Goal: Register for event/course

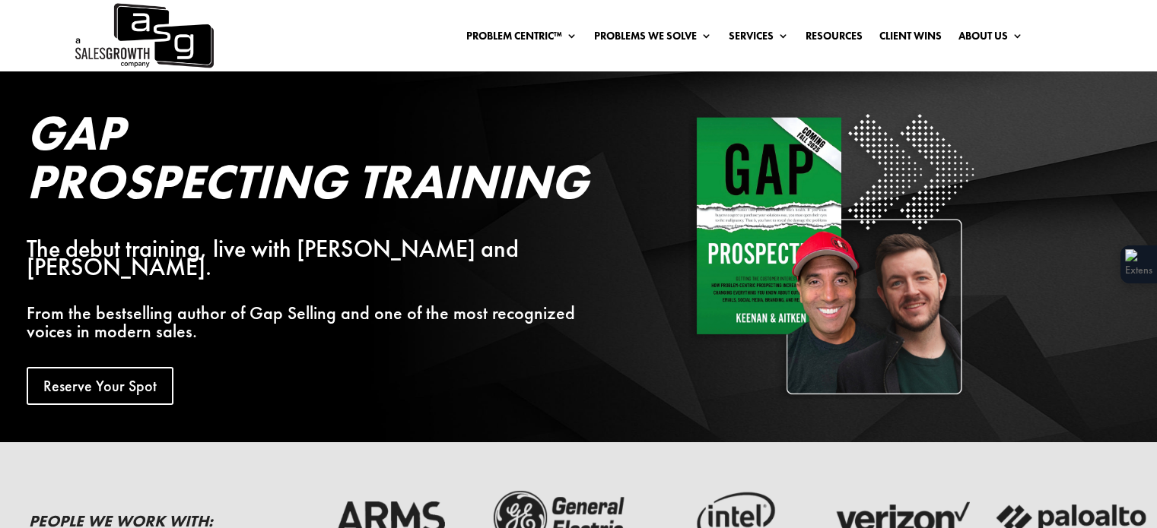
drag, startPoint x: 0, startPoint y: 0, endPoint x: 763, endPoint y: 268, distance: 808.3
click at [763, 268] on img at bounding box center [833, 254] width 290 height 290
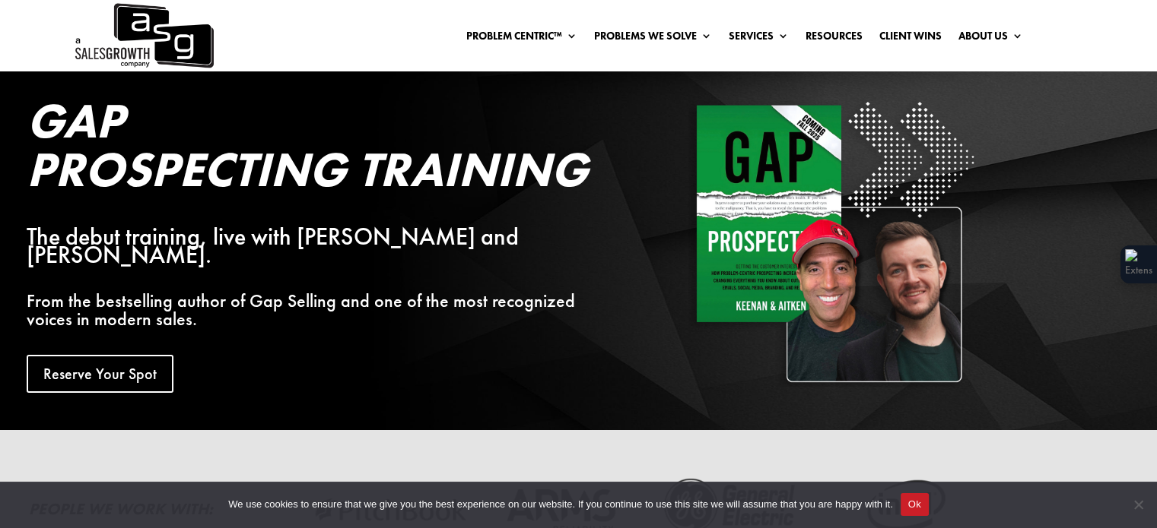
scroll to position [18, 0]
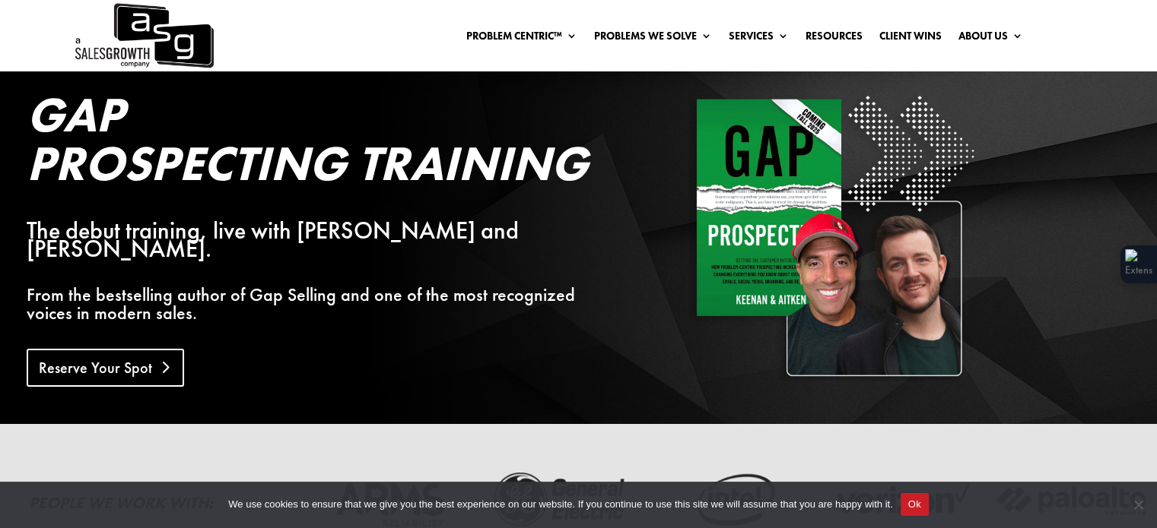
click at [108, 357] on link "Reserve Your Spot" at bounding box center [105, 368] width 157 height 38
click at [546, 30] on ul "Problem Centric™ OS Problem Identification Chart Gap Selling Training Gap Prosp…" at bounding box center [579, 105] width 243 height 154
click at [545, 37] on ul "Problem Centric™ OS Problem Identification Chart Gap Selling Training Gap Prosp…" at bounding box center [579, 105] width 243 height 154
click at [557, 33] on ul "Problem Centric™ OS Problem Identification Chart Gap Selling Training Gap Prosp…" at bounding box center [579, 105] width 243 height 154
click at [532, 33] on ul "Problem Centric™ OS Problem Identification Chart Gap Selling Training Gap Prosp…" at bounding box center [579, 105] width 243 height 154
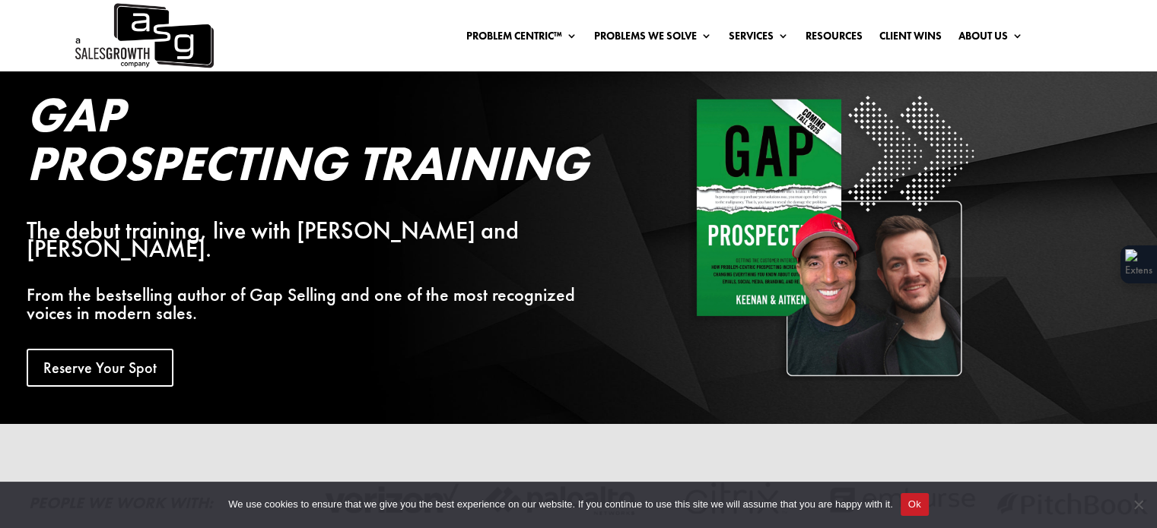
click at [532, 33] on ul "Problem Centric™ OS Problem Identification Chart Gap Selling Training Gap Prosp…" at bounding box center [579, 105] width 243 height 154
